Goal: Transaction & Acquisition: Purchase product/service

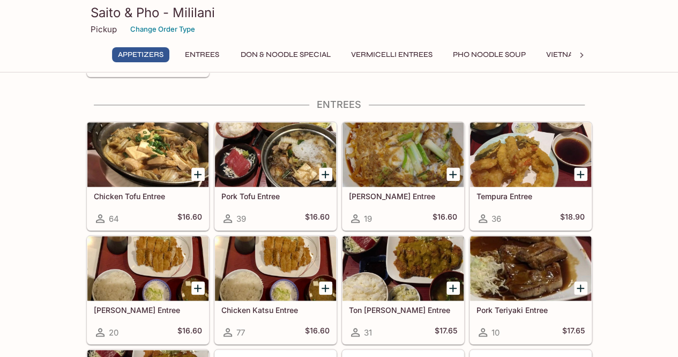
scroll to position [375, 0]
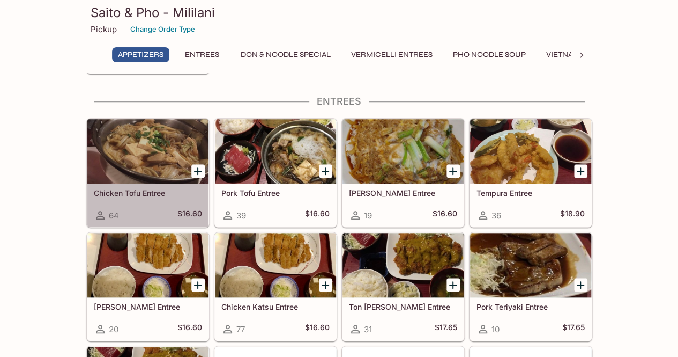
click at [143, 162] on div at bounding box center [147, 151] width 121 height 64
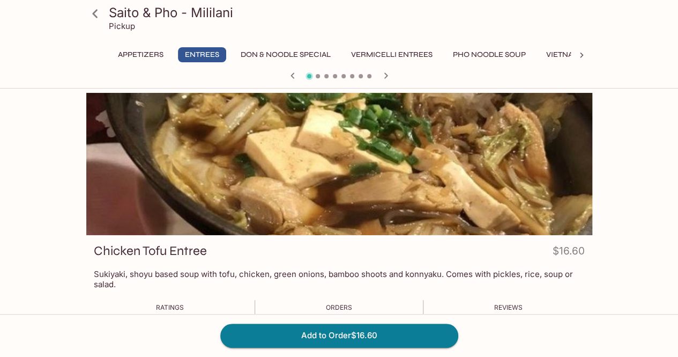
scroll to position [375, 0]
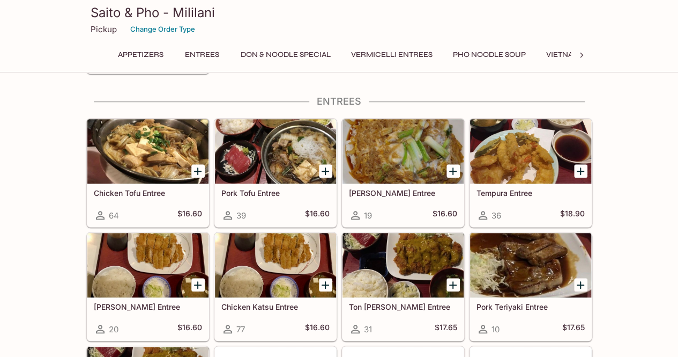
click at [266, 183] on div "Pork Tofu Entree 39 $16.60" at bounding box center [275, 204] width 121 height 43
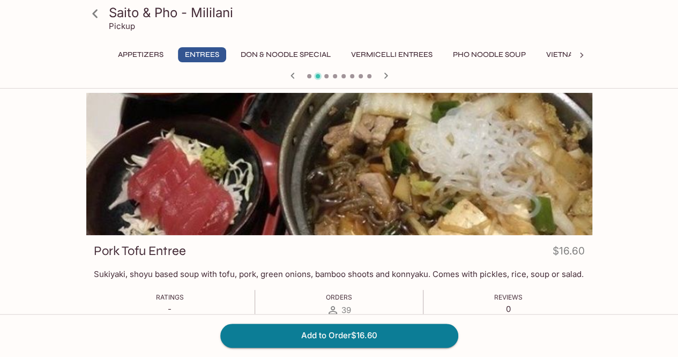
scroll to position [375, 0]
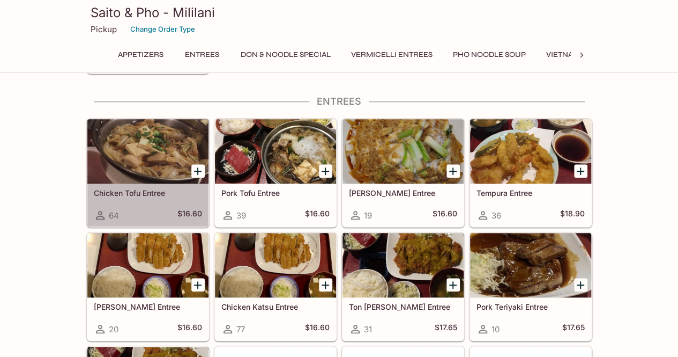
click at [149, 168] on div at bounding box center [147, 151] width 121 height 64
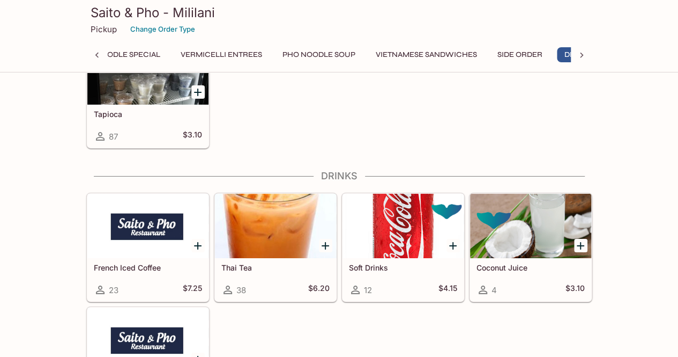
scroll to position [3796, 0]
